Goal: Navigation & Orientation: Find specific page/section

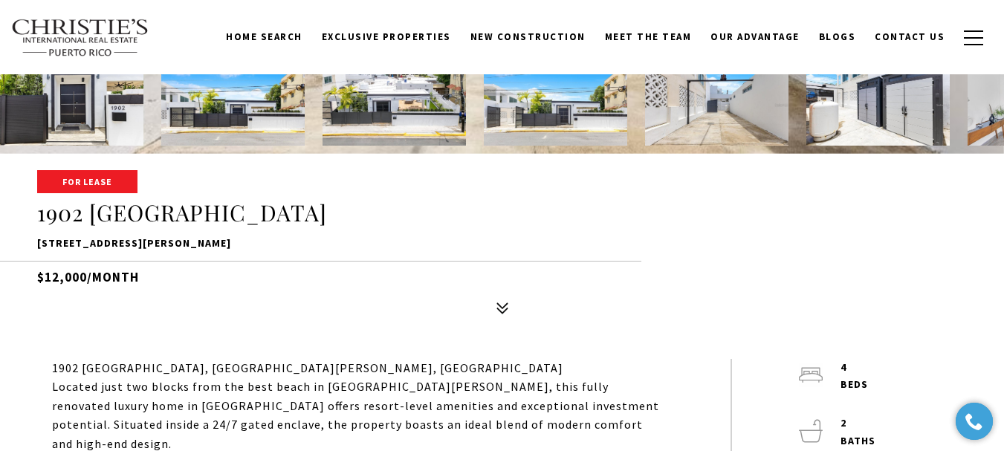
scroll to position [223, 0]
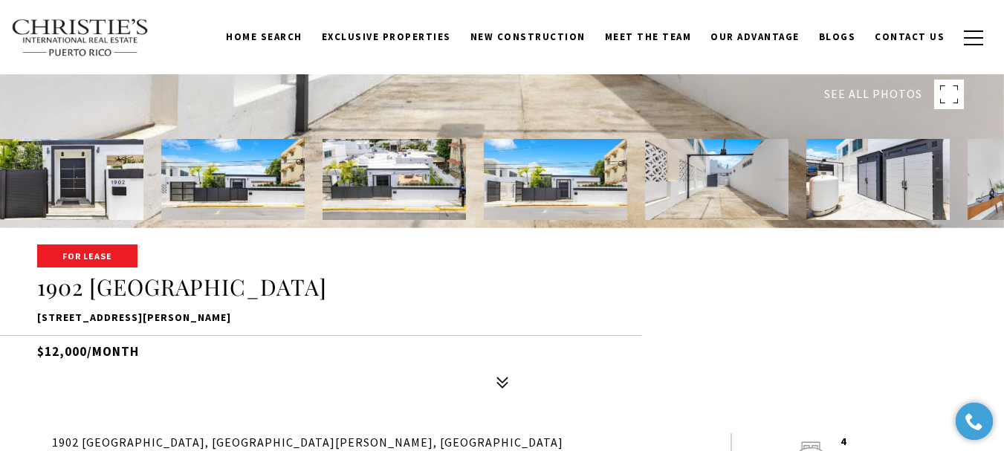
click at [943, 176] on img at bounding box center [877, 179] width 143 height 81
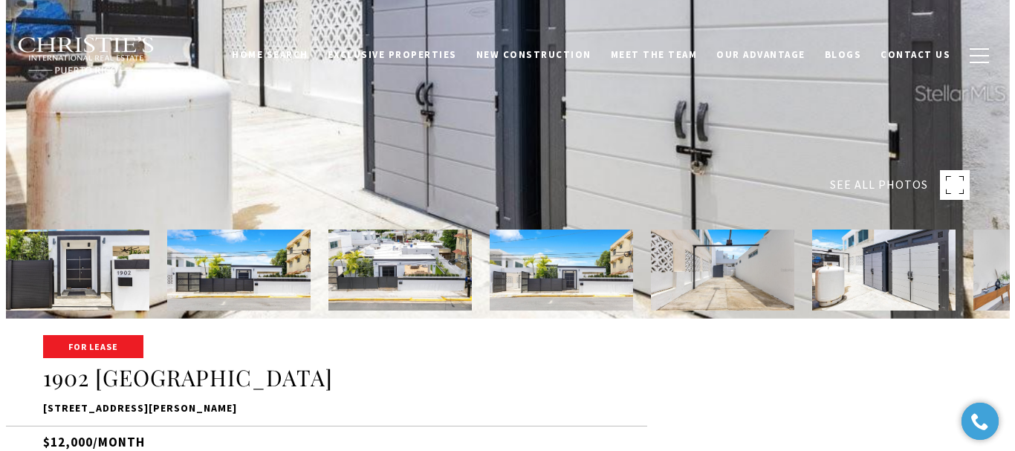
scroll to position [149, 0]
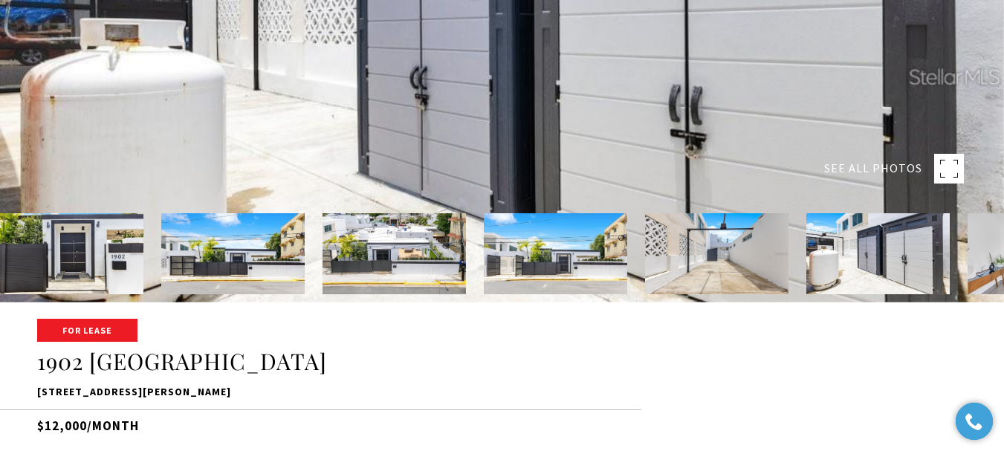
click at [114, 267] on img at bounding box center [71, 253] width 143 height 81
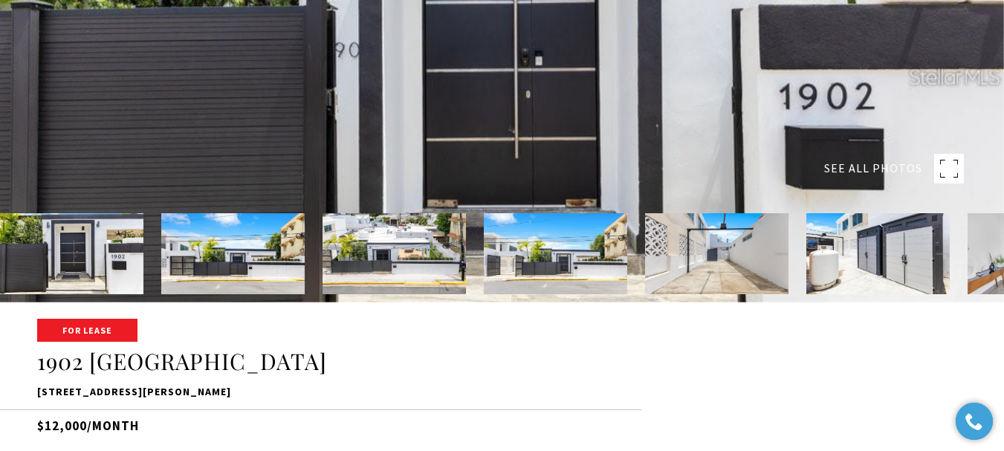
click at [267, 134] on div at bounding box center [502, 76] width 1004 height 451
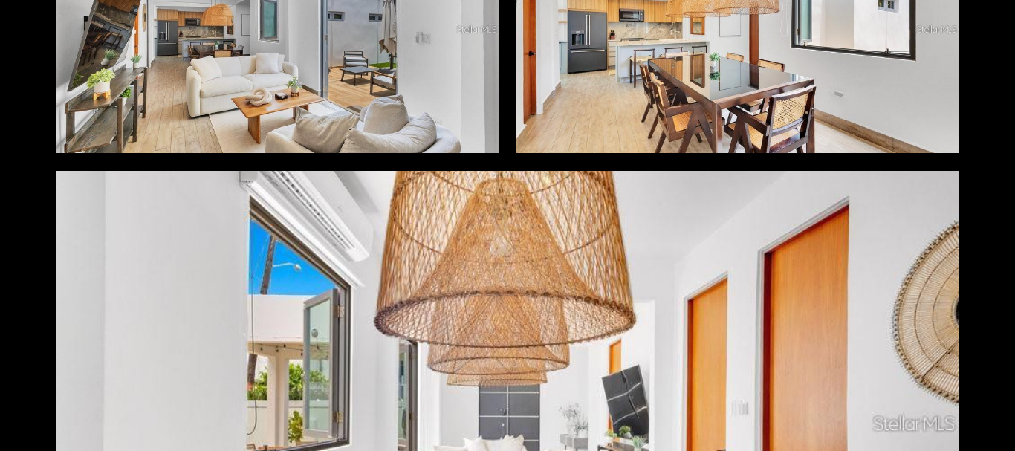
scroll to position [2229, 0]
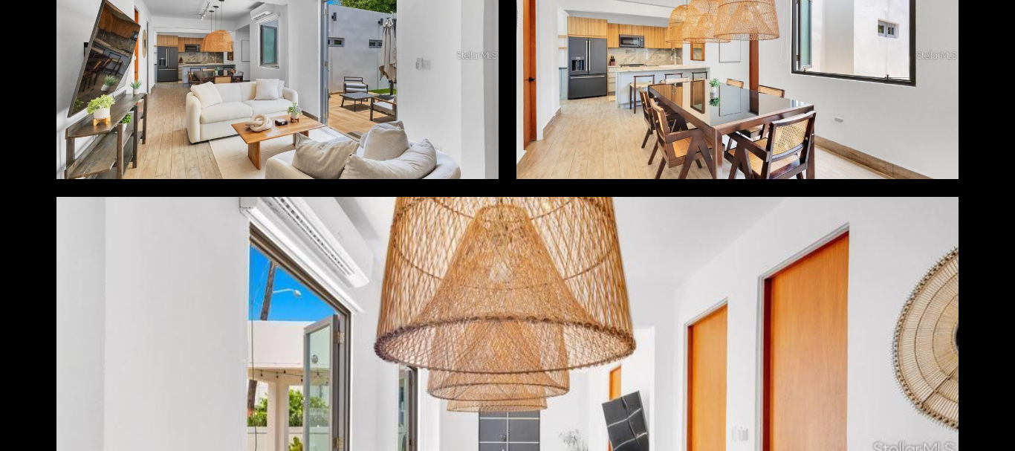
click at [274, 146] on div at bounding box center [277, 55] width 442 height 247
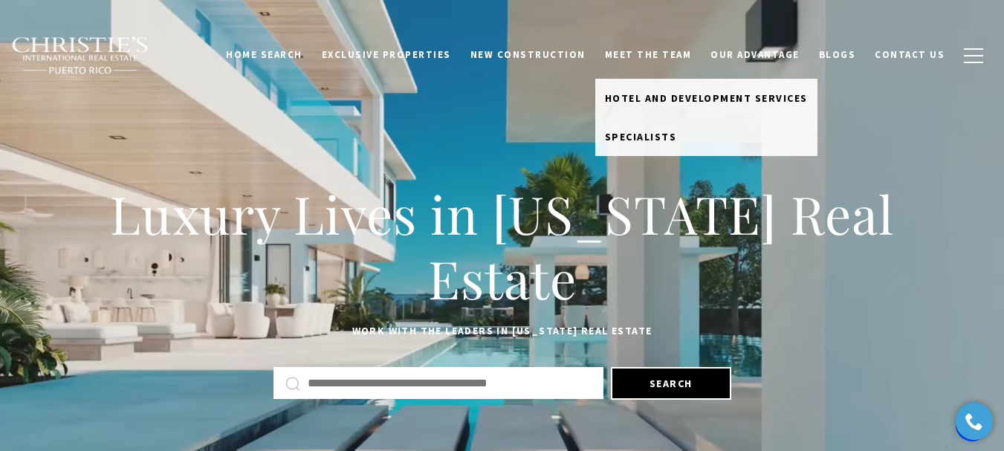
click at [667, 56] on link "Meet the Team" at bounding box center [648, 55] width 106 height 28
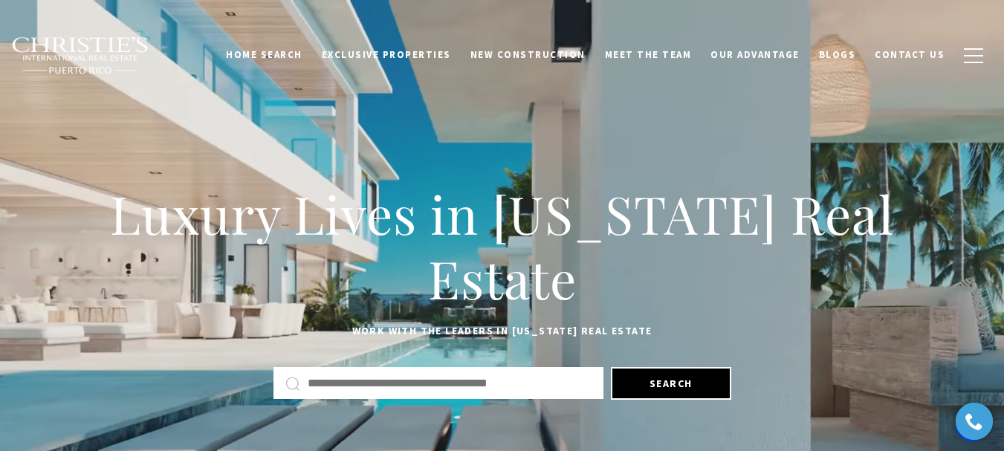
click at [653, 134] on span "Specialists" at bounding box center [641, 129] width 72 height 13
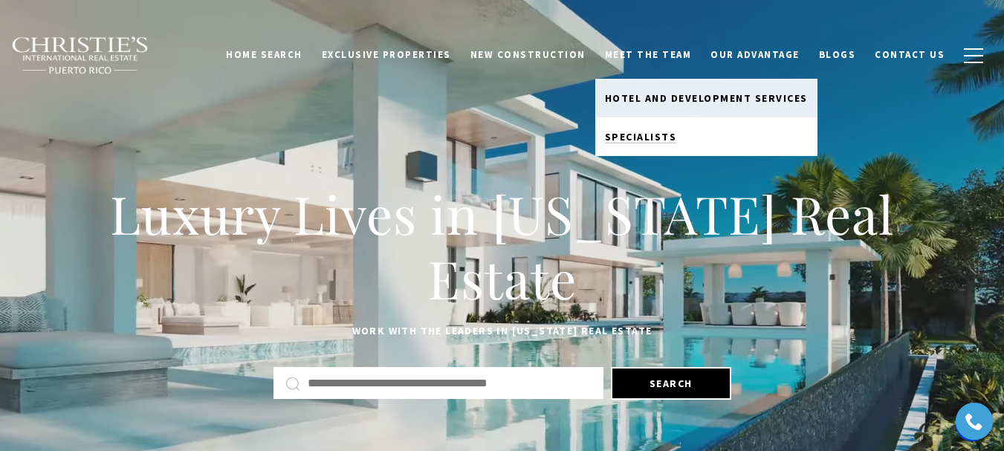
click at [657, 136] on span "Specialists" at bounding box center [641, 136] width 72 height 13
